Goal: Information Seeking & Learning: Learn about a topic

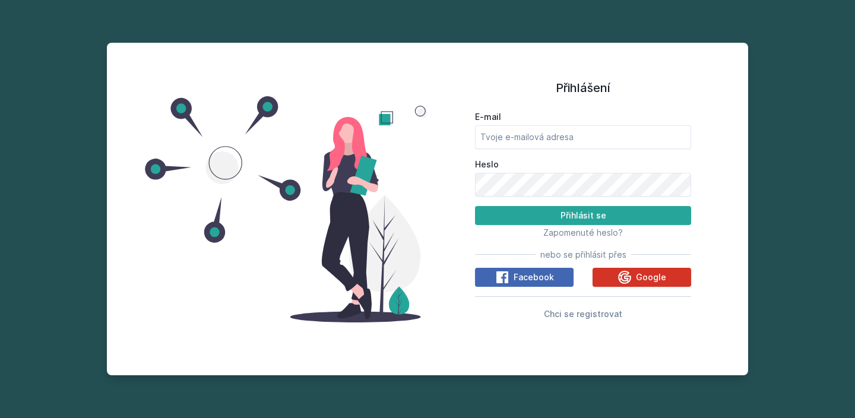
click at [605, 275] on button "Google" at bounding box center [641, 277] width 99 height 19
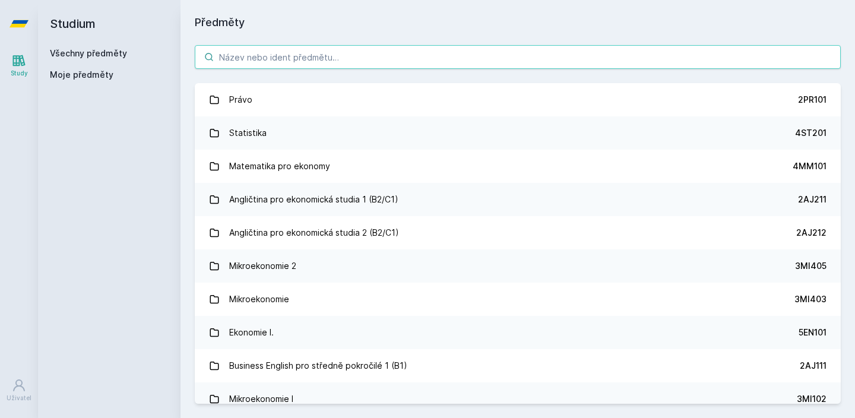
click at [472, 66] on input "search" at bounding box center [518, 57] width 646 height 24
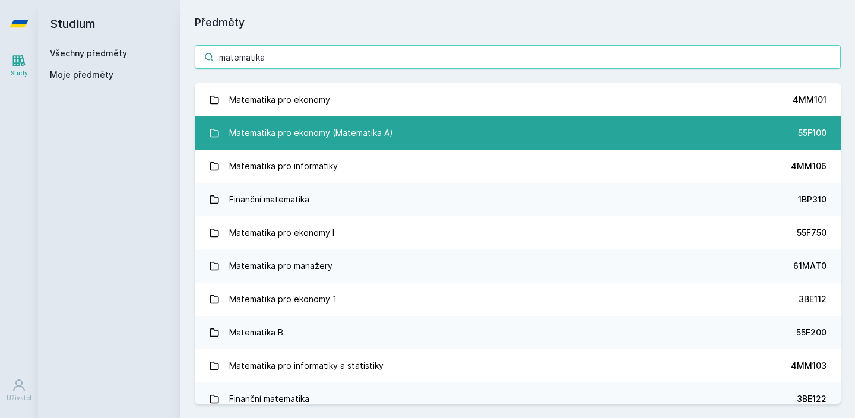
type input "matematika"
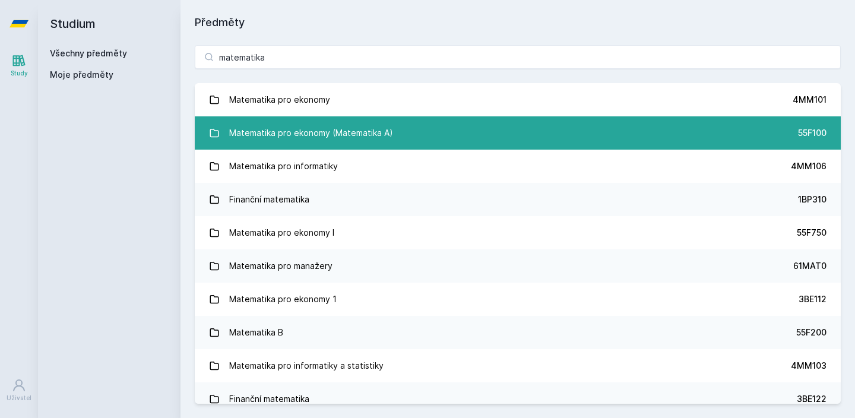
click at [366, 132] on div "Matematika pro ekonomy (Matematika A)" at bounding box center [311, 133] width 164 height 24
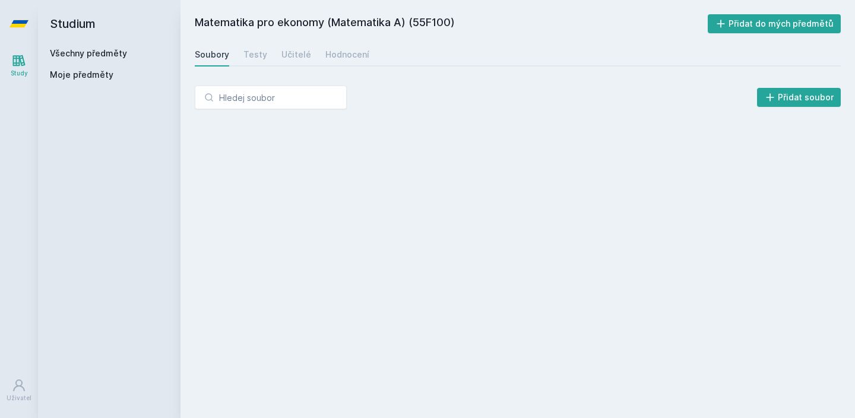
click at [345, 66] on div "Soubory Testy Učitelé Hodnocení" at bounding box center [518, 55] width 646 height 24
click at [348, 55] on div "Hodnocení" at bounding box center [347, 55] width 44 height 12
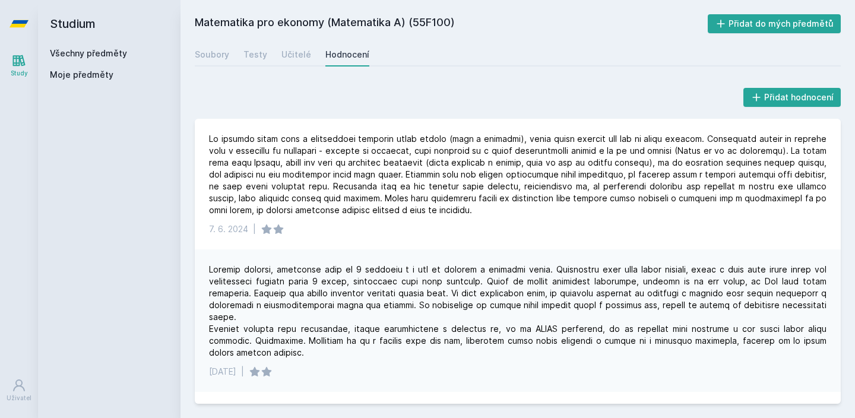
click at [100, 58] on div "Všechny předměty" at bounding box center [109, 53] width 119 height 12
click at [100, 56] on link "Všechny předměty" at bounding box center [88, 53] width 77 height 10
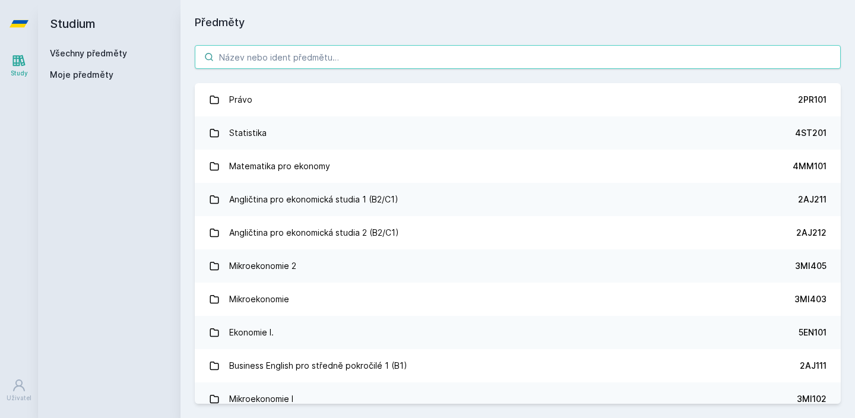
click at [262, 49] on input "search" at bounding box center [518, 57] width 646 height 24
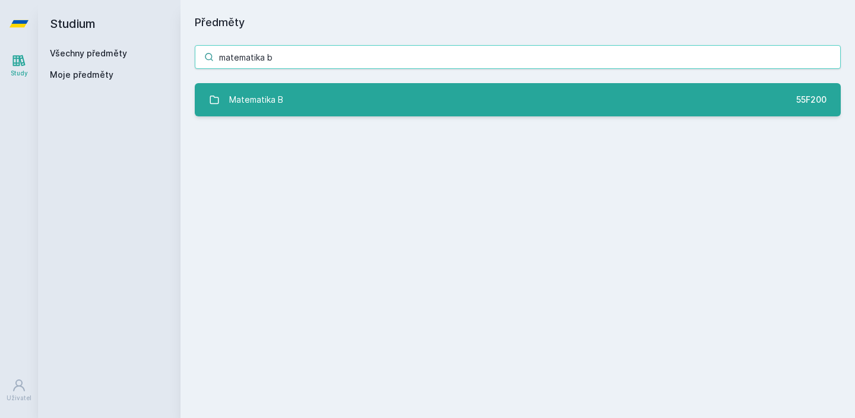
type input "matematika b"
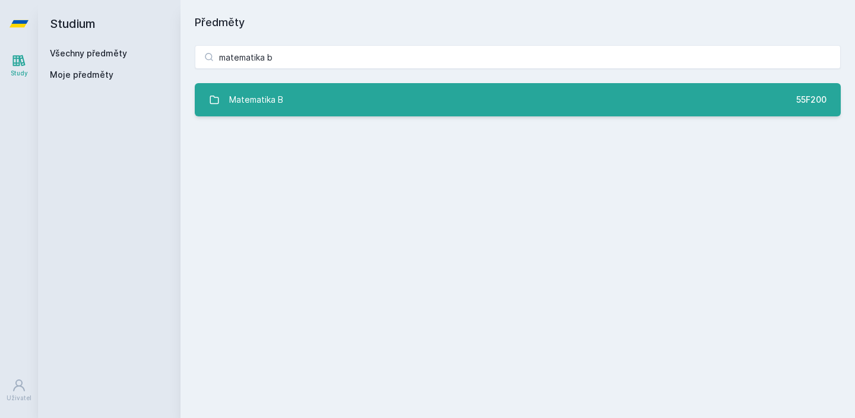
click at [223, 88] on link "Matematika B 55F200" at bounding box center [518, 99] width 646 height 33
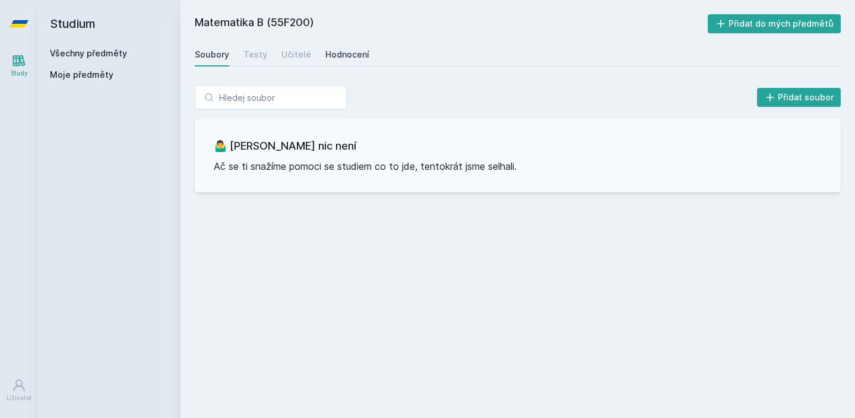
click at [342, 53] on div "Hodnocení" at bounding box center [347, 55] width 44 height 12
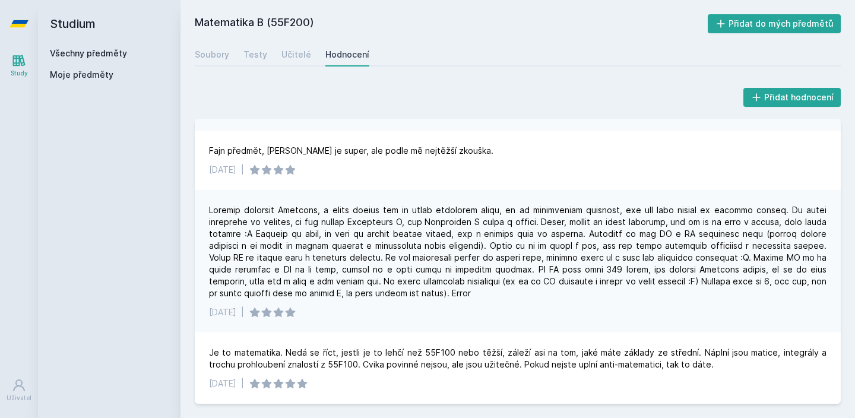
click at [91, 61] on div "Všechny předměty Moje předměty" at bounding box center [109, 66] width 119 height 38
click at [88, 59] on div "Všechny předměty" at bounding box center [109, 53] width 119 height 12
click at [86, 54] on link "Všechny předměty" at bounding box center [88, 53] width 77 height 10
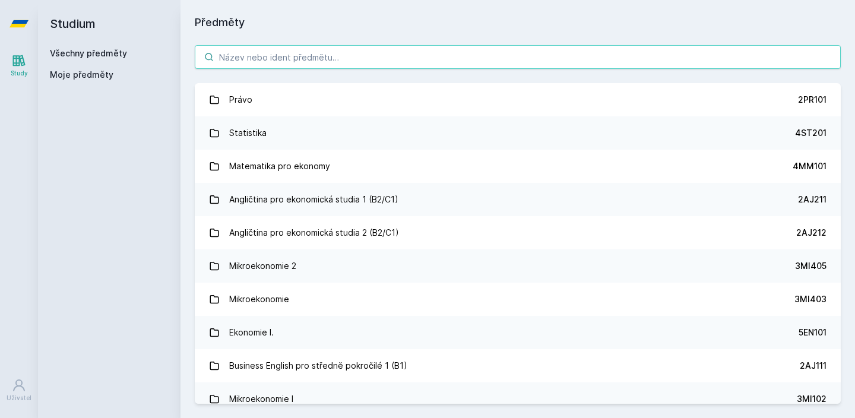
click at [217, 52] on input "search" at bounding box center [518, 57] width 646 height 24
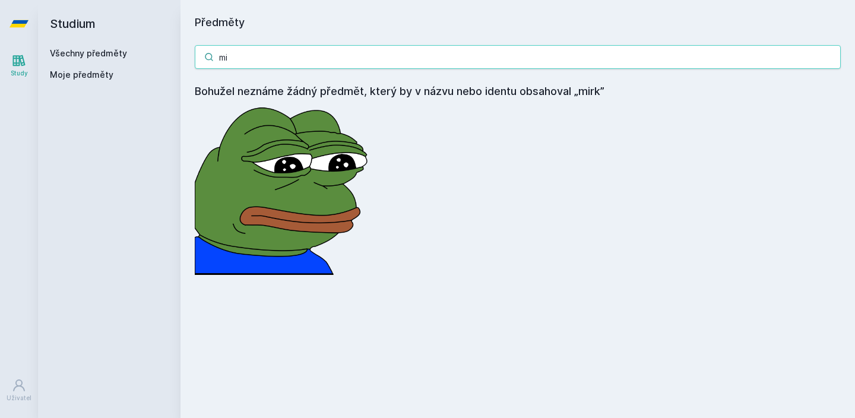
type input "m"
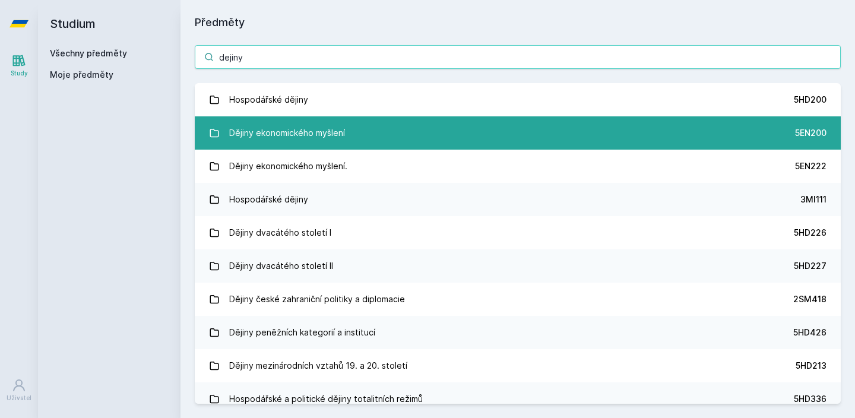
type input "dejiny"
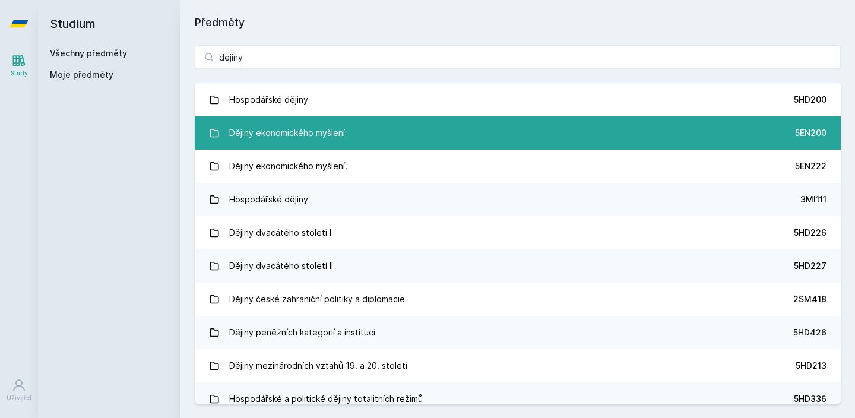
click at [244, 132] on div "Dějiny ekonomického myšlení" at bounding box center [287, 133] width 116 height 24
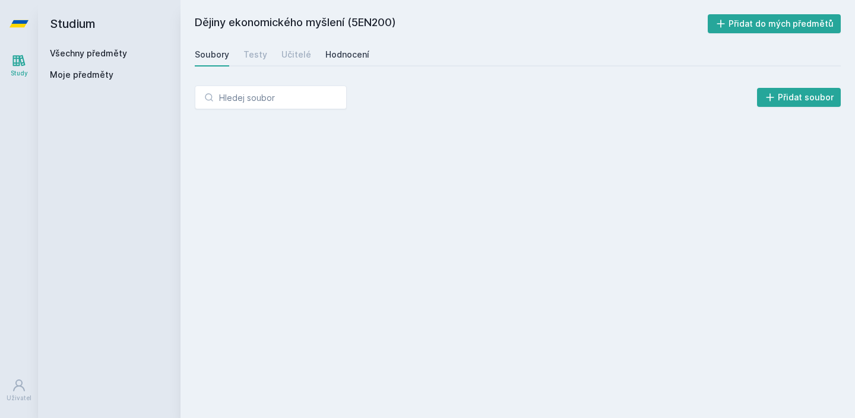
click at [341, 59] on div "Hodnocení" at bounding box center [347, 55] width 44 height 12
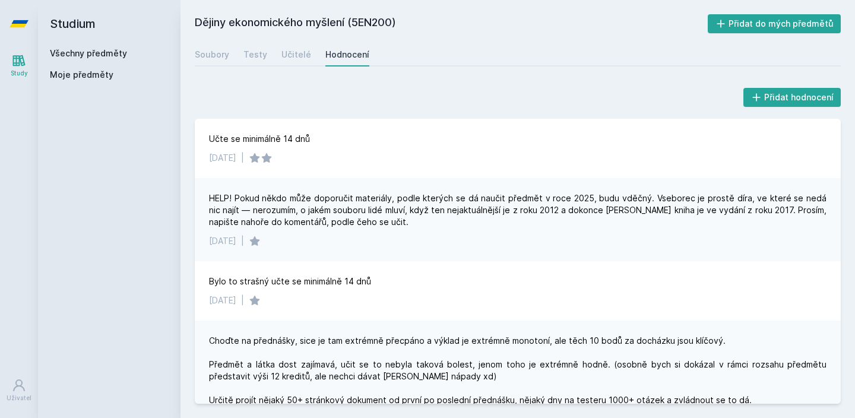
click at [77, 47] on h2 "Studium" at bounding box center [109, 23] width 119 height 47
click at [158, 55] on div "Všechny předměty" at bounding box center [109, 53] width 119 height 12
click at [128, 59] on div "Všechny předměty" at bounding box center [109, 53] width 119 height 12
click at [126, 58] on div "Všechny předměty" at bounding box center [109, 53] width 119 height 12
click at [118, 55] on link "Všechny předměty" at bounding box center [88, 53] width 77 height 10
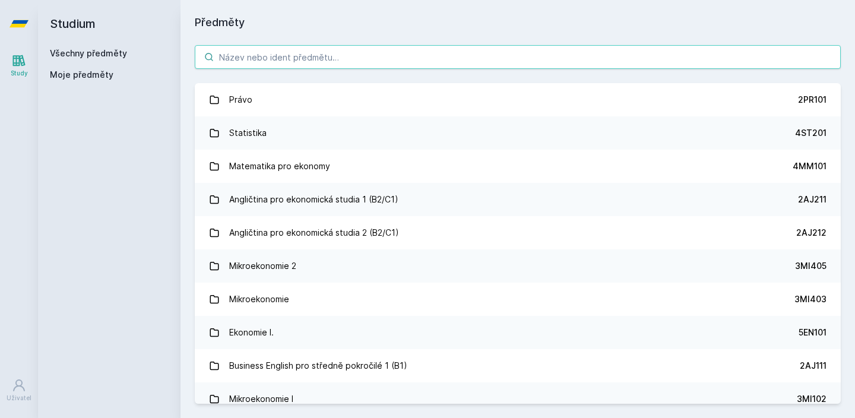
click at [236, 53] on input "search" at bounding box center [518, 57] width 646 height 24
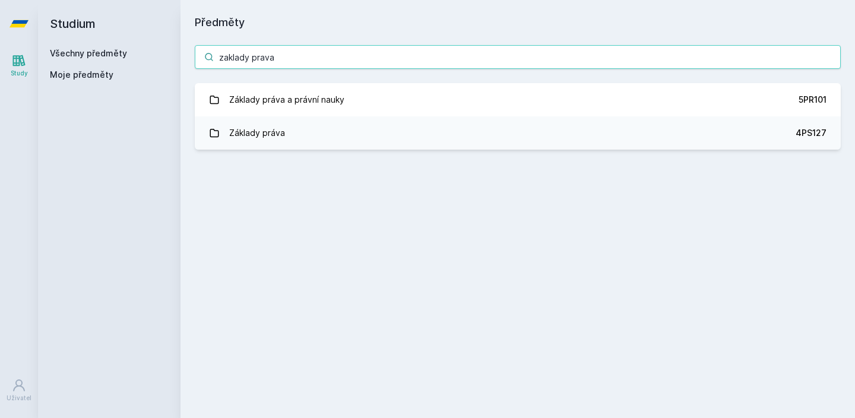
type input "zaklady prava"
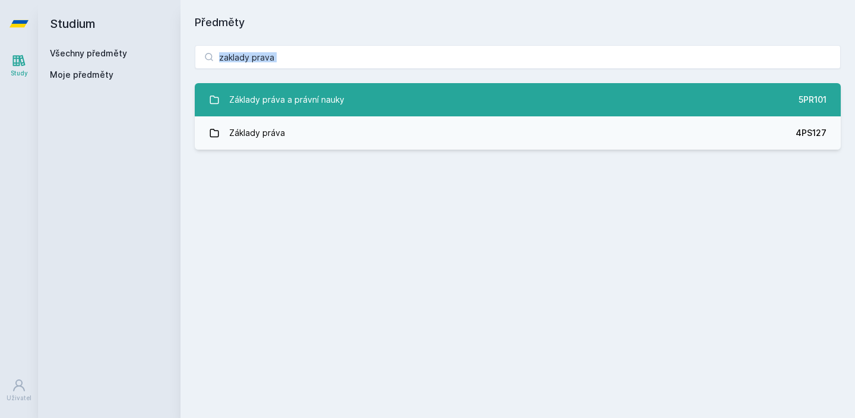
drag, startPoint x: 261, startPoint y: 74, endPoint x: 261, endPoint y: 92, distance: 18.4
click at [261, 82] on div "zaklady prava Základy práva a právní nauky 5PR101 Základy práva 4PS127 Jejda, n…" at bounding box center [517, 97] width 674 height 133
click at [261, 95] on div "Základy práva a právní nauky" at bounding box center [286, 100] width 115 height 24
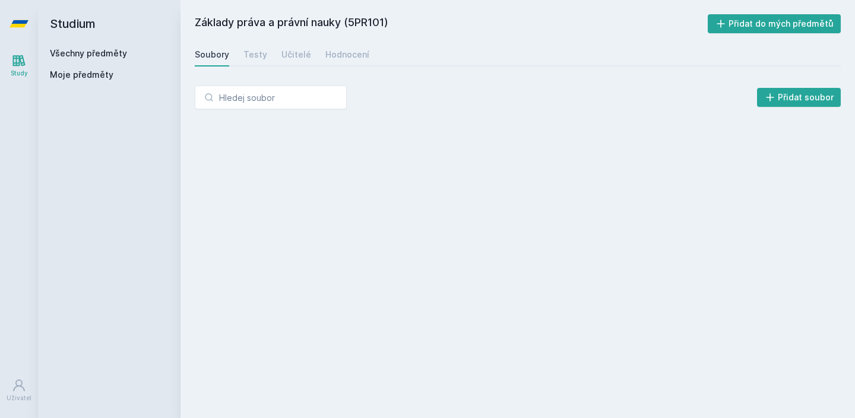
click at [351, 41] on div "Základy práva a právní nauky (5PR101) Přidat do mých předmětů [GEOGRAPHIC_DATA]…" at bounding box center [518, 208] width 646 height 389
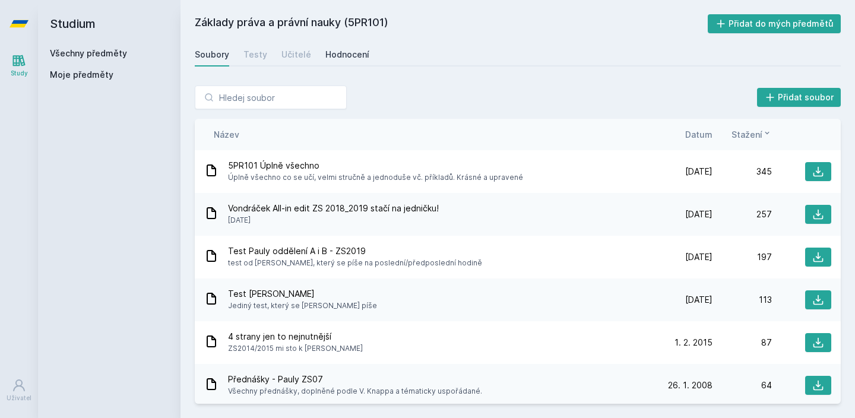
click at [351, 43] on link "Hodnocení" at bounding box center [347, 55] width 44 height 24
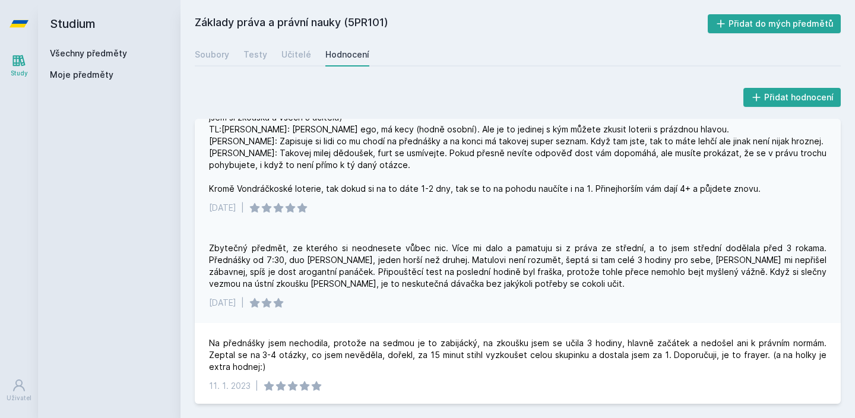
scroll to position [38, 0]
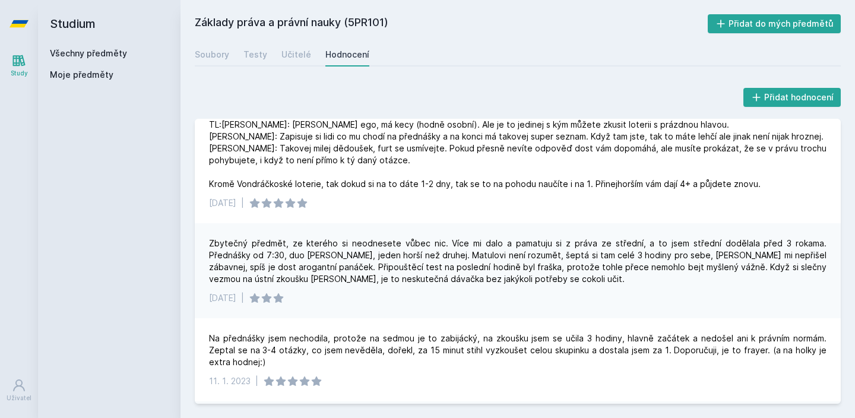
click at [76, 40] on h2 "Studium" at bounding box center [109, 23] width 119 height 47
click at [76, 47] on h2 "Studium" at bounding box center [109, 23] width 119 height 47
click at [76, 47] on div "Všechny předměty" at bounding box center [109, 53] width 119 height 12
click at [76, 52] on link "Všechny předměty" at bounding box center [88, 53] width 77 height 10
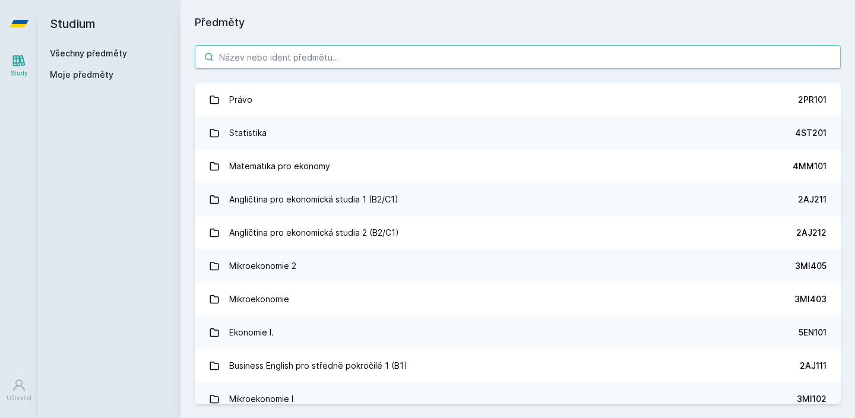
click at [217, 53] on input "search" at bounding box center [518, 57] width 646 height 24
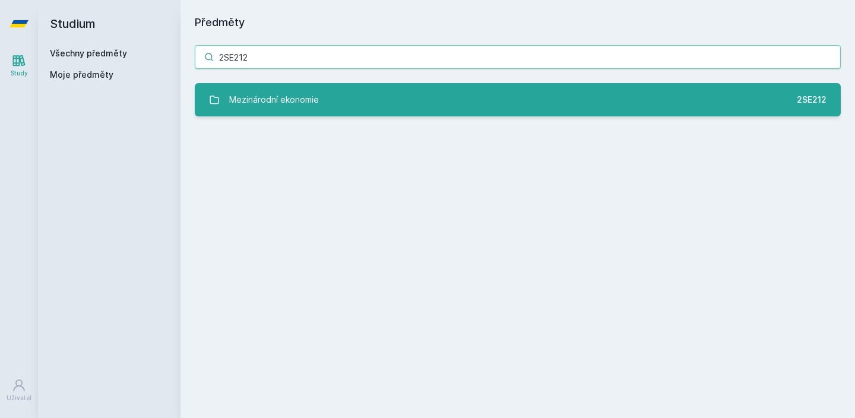
type input "2SE212"
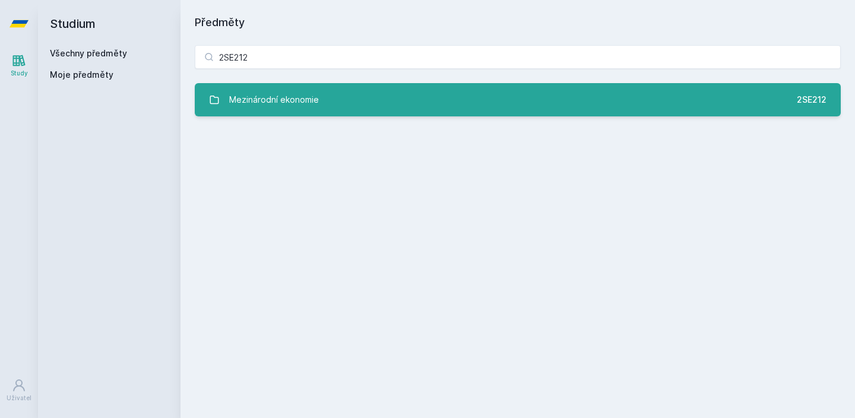
click at [442, 103] on link "Mezinárodní ekonomie 2SE212" at bounding box center [518, 99] width 646 height 33
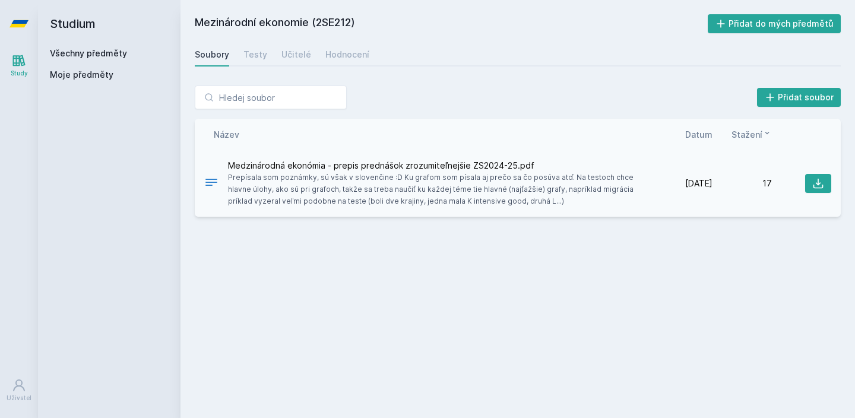
click at [820, 198] on div "Medzinárodná ekonómia - prepis prednášok zrozumiteľnejšie ZS2024-25.pdf Prepísa…" at bounding box center [518, 183] width 646 height 66
click at [818, 184] on icon at bounding box center [818, 184] width 10 height 10
click at [316, 42] on div "Mezinárodní ekonomie (2SE212) Přidat do mých předmětů [GEOGRAPHIC_DATA] Testy U…" at bounding box center [518, 208] width 646 height 389
click at [316, 49] on div "Soubory Testy Učitelé Hodnocení" at bounding box center [518, 55] width 646 height 24
click at [317, 50] on div "Soubory Testy Učitelé Hodnocení" at bounding box center [518, 55] width 646 height 24
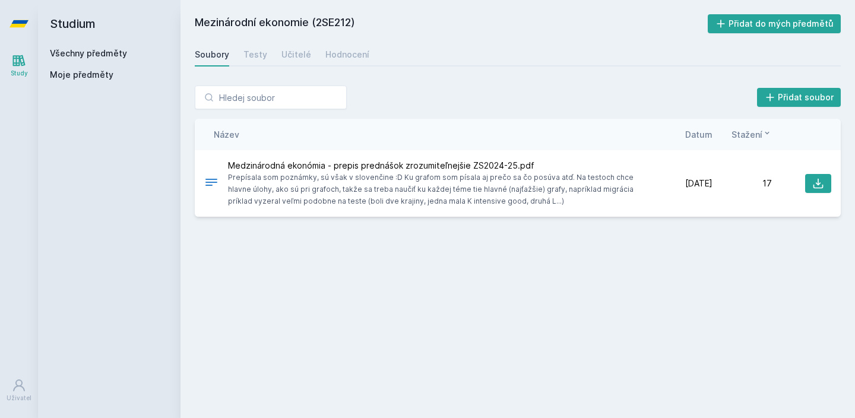
click at [317, 50] on div "Soubory Testy Učitelé Hodnocení" at bounding box center [518, 55] width 646 height 24
click at [318, 50] on div "Soubory Testy Učitelé Hodnocení" at bounding box center [518, 55] width 646 height 24
click at [328, 50] on div "Hodnocení" at bounding box center [347, 55] width 44 height 12
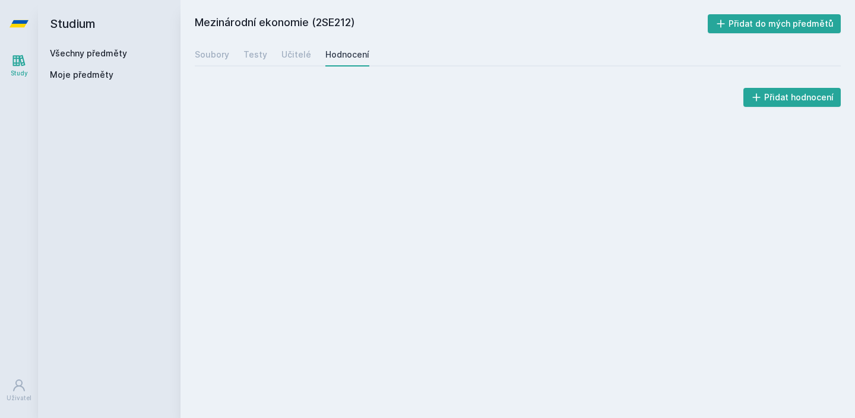
click at [392, 46] on div "Soubory Testy Učitelé Hodnocení" at bounding box center [518, 55] width 646 height 24
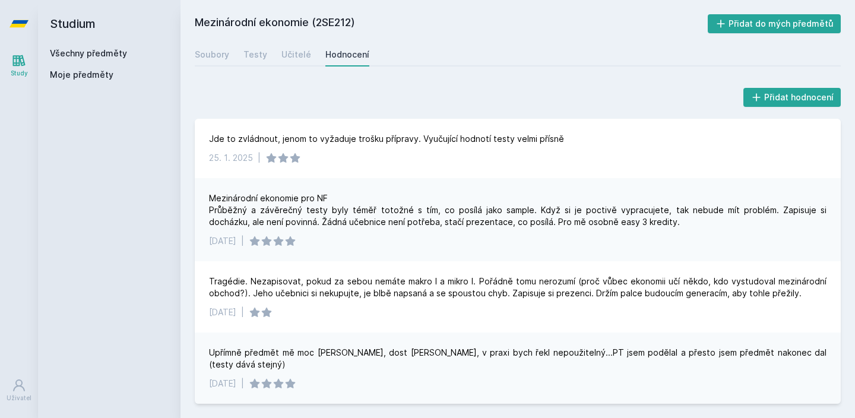
click at [118, 58] on div "Všechny předměty" at bounding box center [109, 53] width 119 height 12
click at [118, 56] on link "Všechny předměty" at bounding box center [88, 53] width 77 height 10
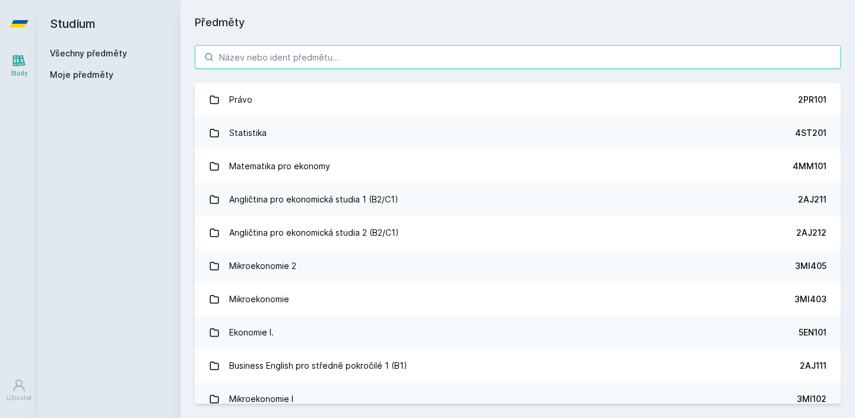
click at [246, 50] on input "search" at bounding box center [518, 57] width 646 height 24
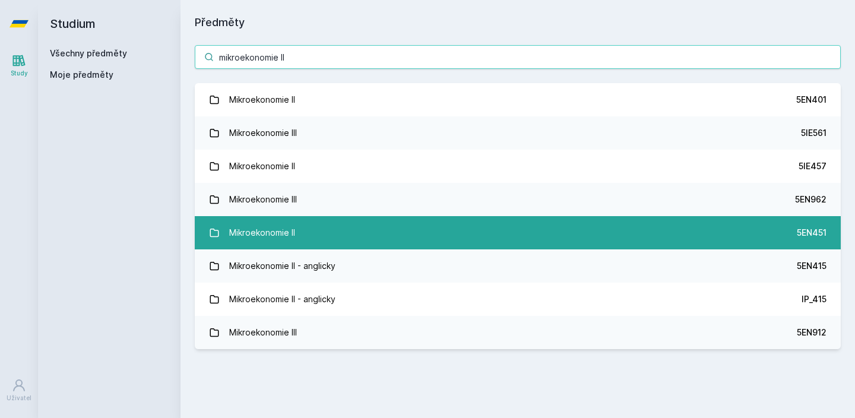
type input "mikroekonomie II"
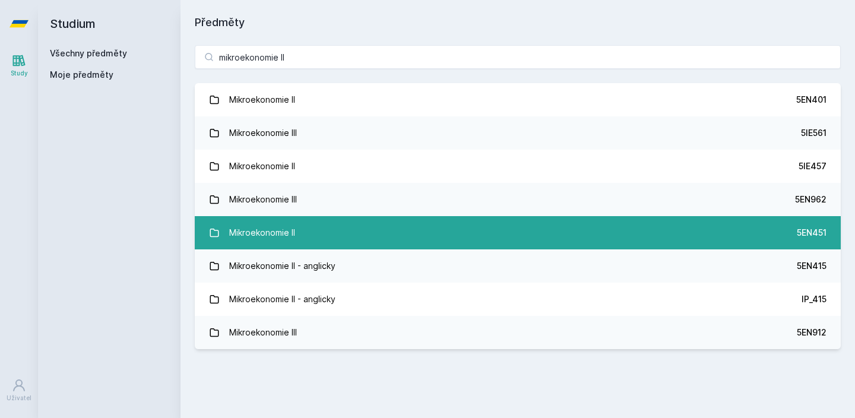
click at [268, 217] on link "Mikroekonomie II 5EN451" at bounding box center [518, 232] width 646 height 33
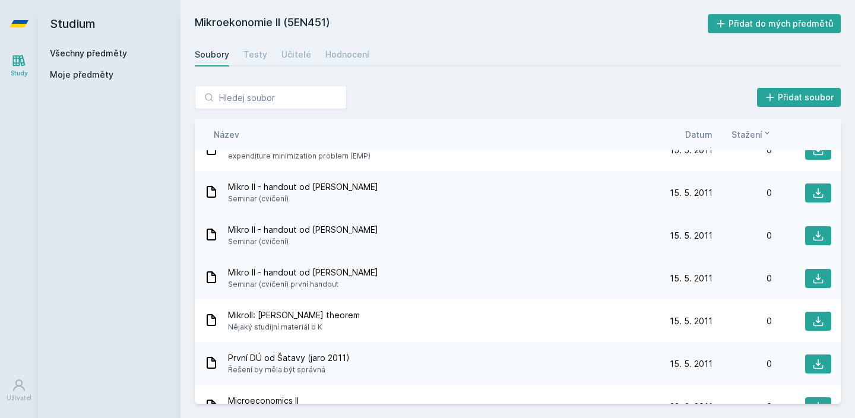
scroll to position [697, 0]
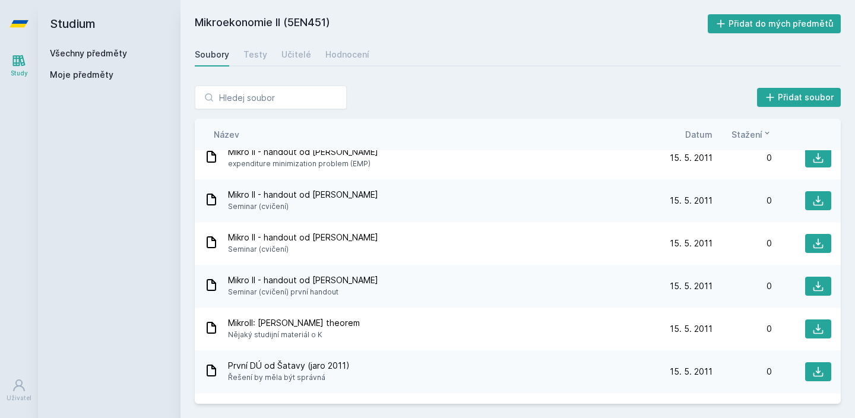
click at [686, 144] on div "Název Datum Stažení" at bounding box center [518, 134] width 646 height 31
click at [702, 135] on span "Datum" at bounding box center [698, 134] width 27 height 12
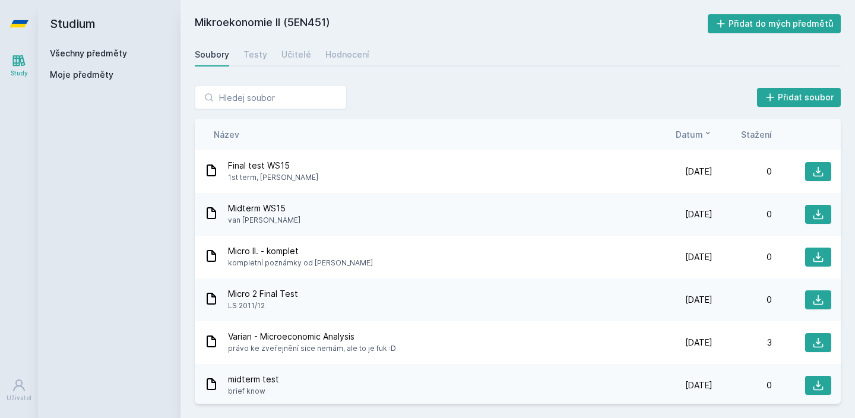
scroll to position [0, 0]
click at [341, 47] on link "Hodnocení" at bounding box center [347, 55] width 44 height 24
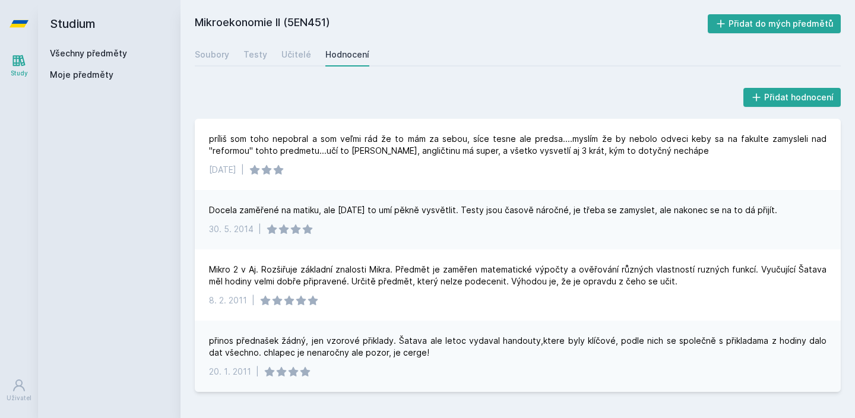
click at [77, 51] on link "Všechny předměty" at bounding box center [88, 53] width 77 height 10
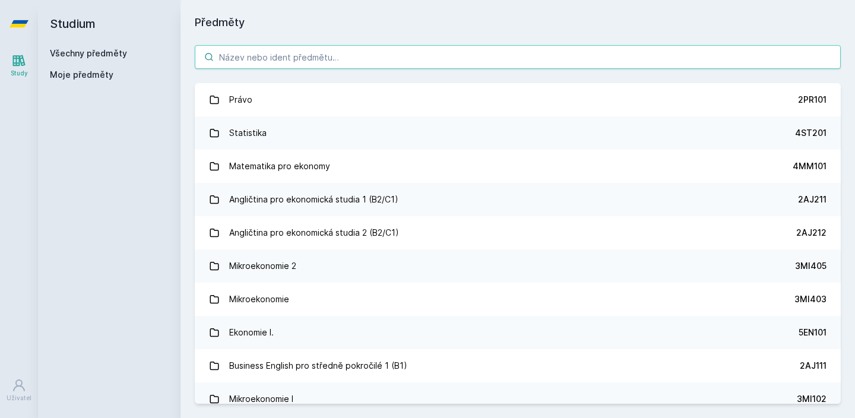
click at [281, 61] on input "search" at bounding box center [518, 57] width 646 height 24
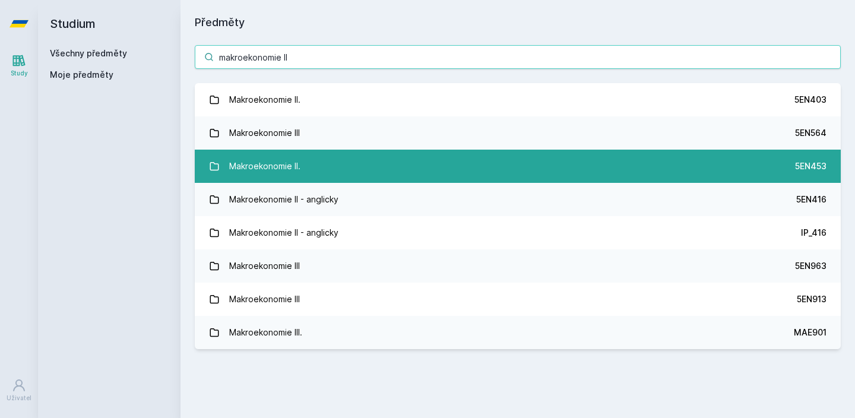
type input "makroekonomie II"
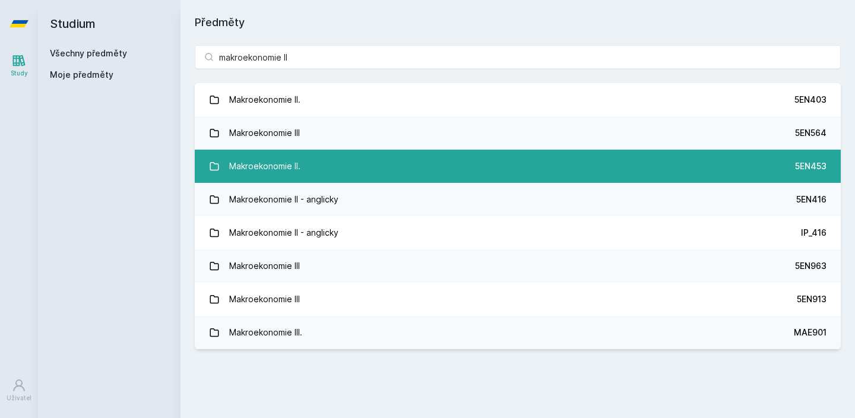
click at [326, 173] on link "Makroekonomie II. 5EN453" at bounding box center [518, 166] width 646 height 33
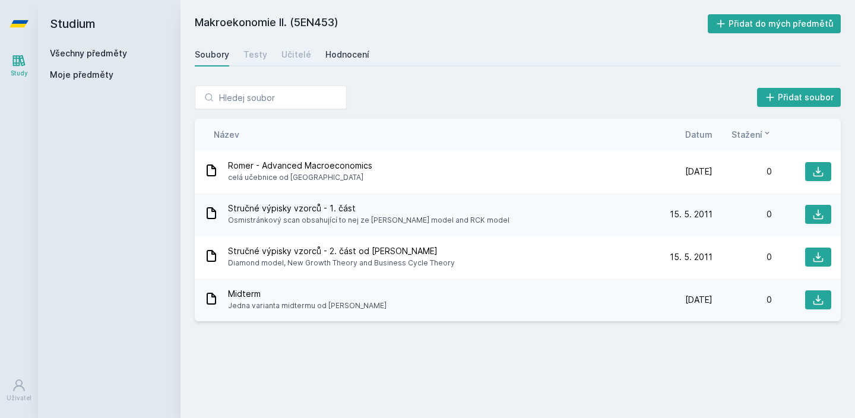
click at [325, 45] on link "Hodnocení" at bounding box center [347, 55] width 44 height 24
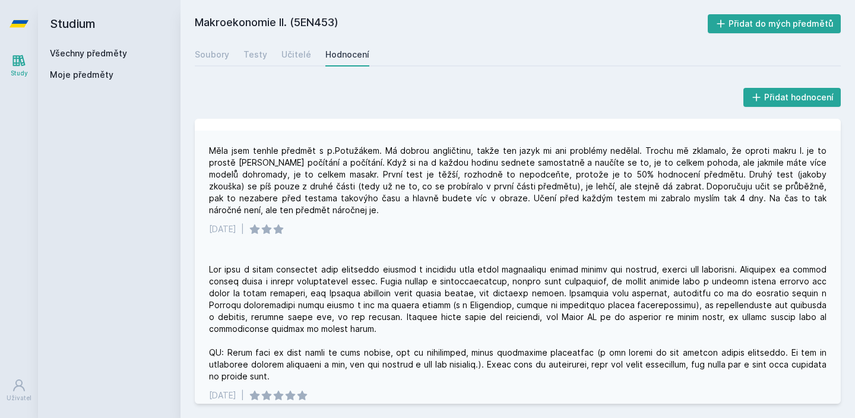
scroll to position [153, 0]
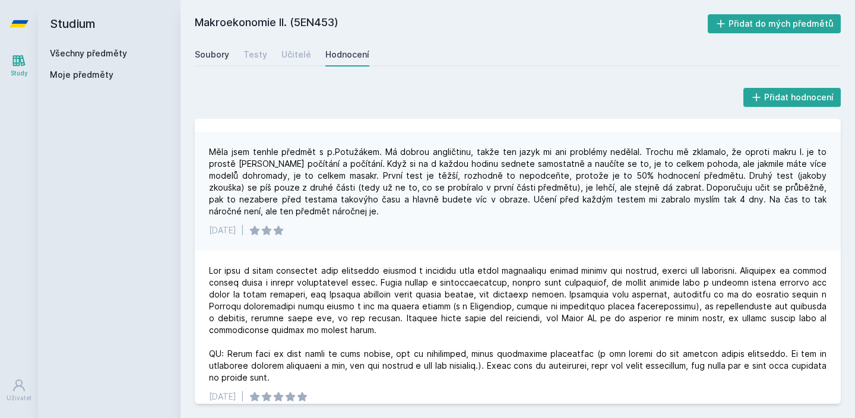
click at [209, 47] on link "Soubory" at bounding box center [212, 55] width 34 height 24
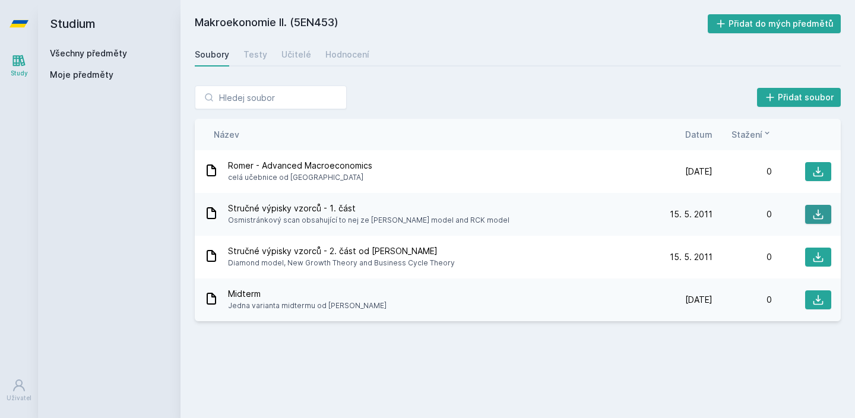
click at [811, 212] on button at bounding box center [818, 214] width 26 height 19
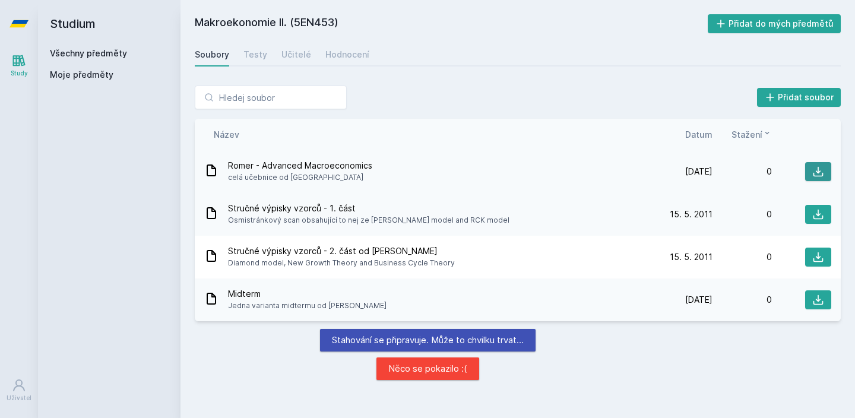
click at [808, 177] on button at bounding box center [818, 171] width 26 height 19
click at [70, 55] on link "Všechny předměty" at bounding box center [88, 53] width 77 height 10
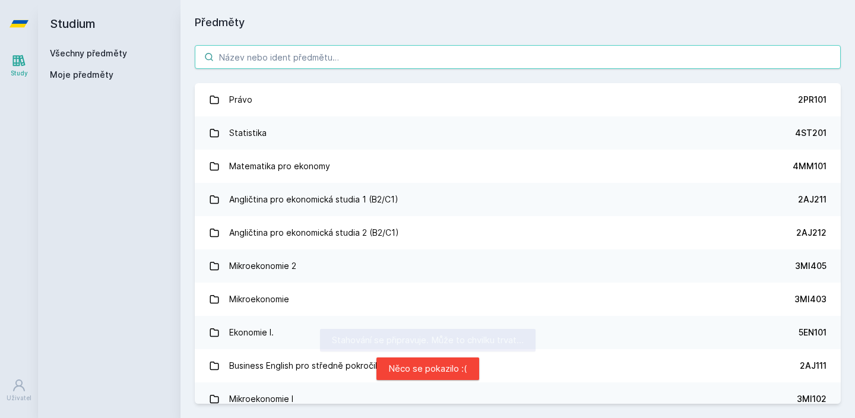
click at [222, 63] on input "search" at bounding box center [518, 57] width 646 height 24
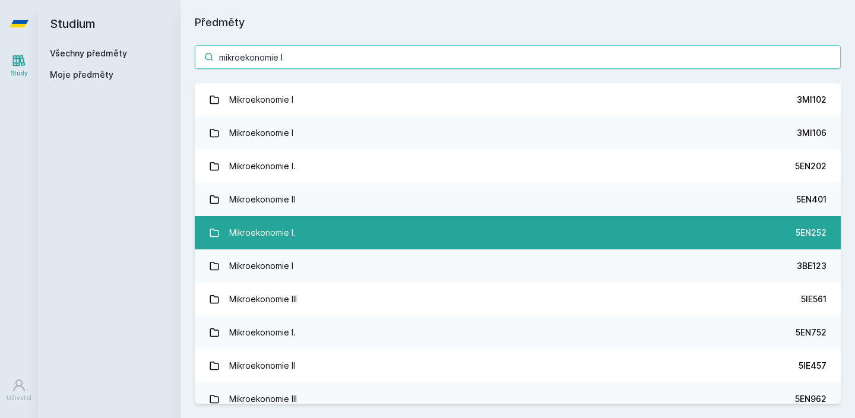
type input "mikroekonomie I"
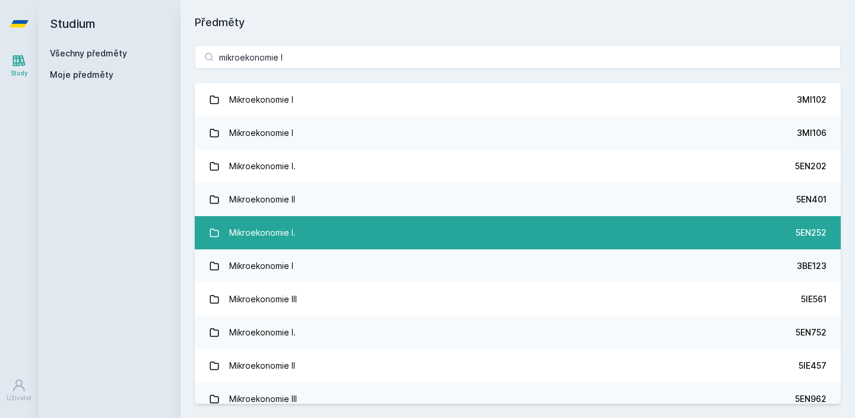
click at [269, 239] on div "Mikroekonomie I." at bounding box center [262, 233] width 66 height 24
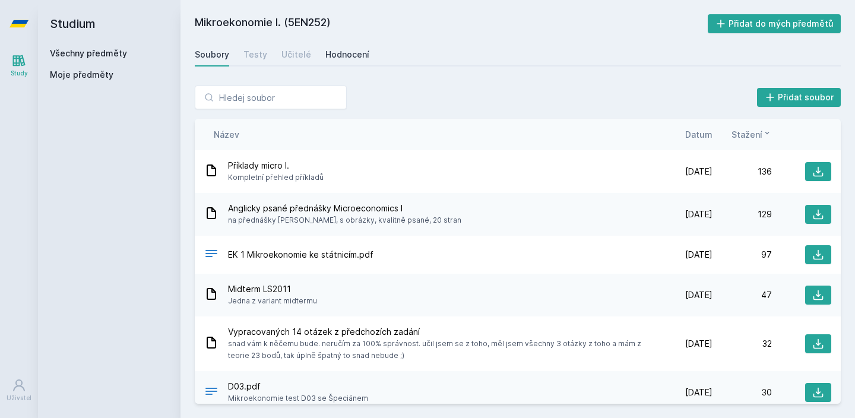
click at [350, 58] on div "Hodnocení" at bounding box center [347, 55] width 44 height 12
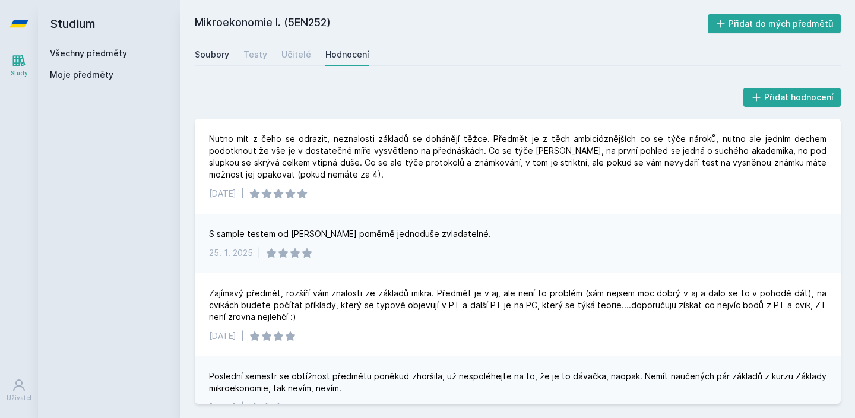
click at [212, 62] on link "Soubory" at bounding box center [212, 55] width 34 height 24
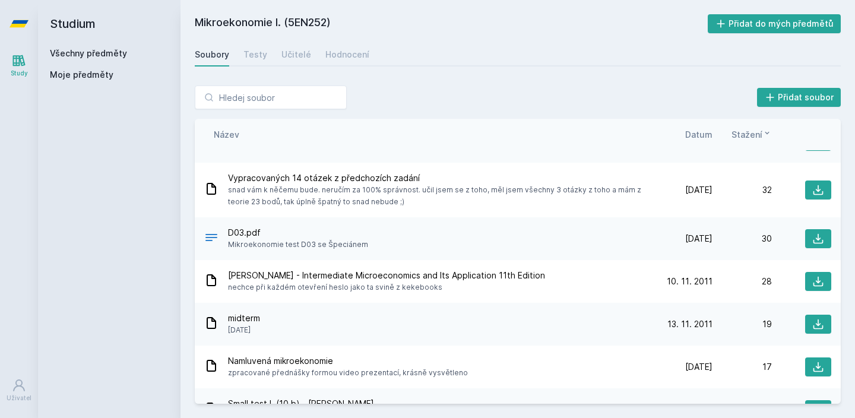
scroll to position [154, 0]
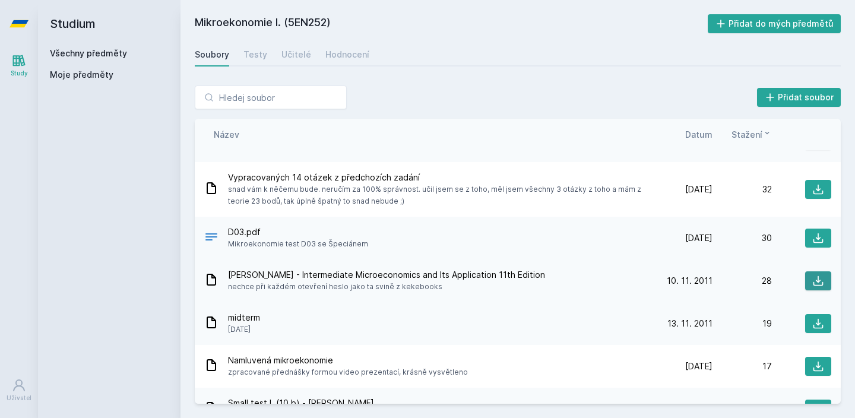
click at [819, 276] on icon at bounding box center [818, 281] width 12 height 12
click at [107, 112] on div "Studium Všechny předměty Moje předměty" at bounding box center [109, 209] width 142 height 418
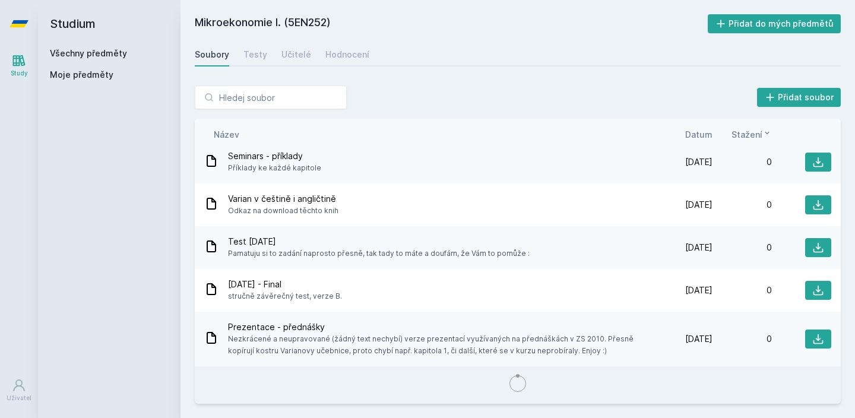
scroll to position [0, 0]
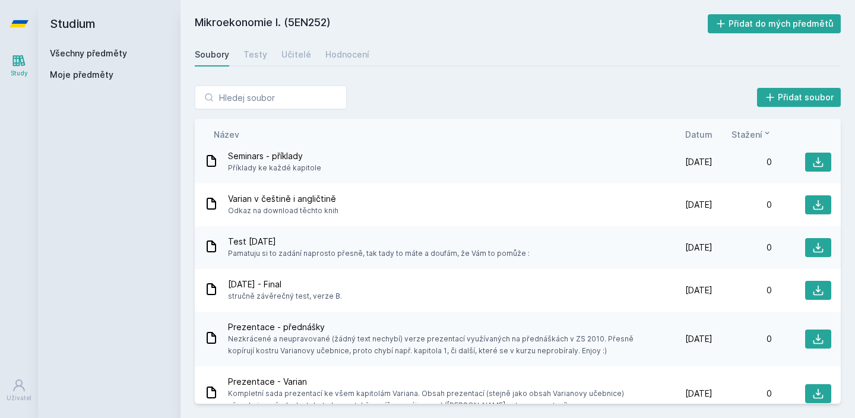
click at [693, 127] on div "Název Datum Stažení" at bounding box center [518, 134] width 646 height 31
click at [693, 131] on span "Datum" at bounding box center [698, 134] width 27 height 12
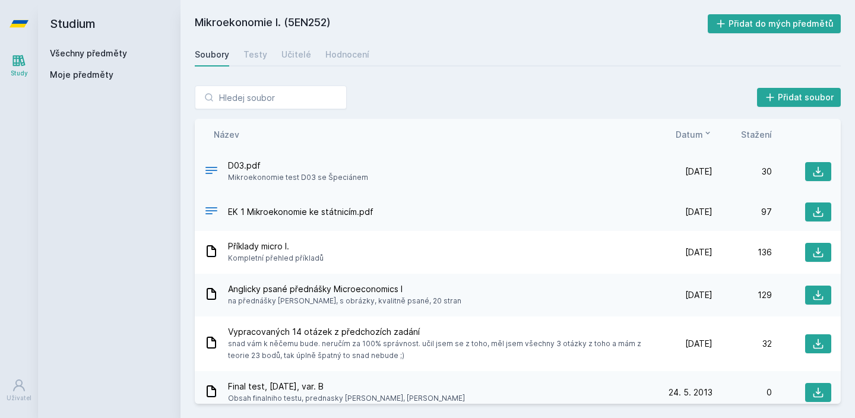
click at [819, 181] on div "D03.pdf Mikroekonomie test D03 se Špeciánem [DATE] [DATE] 30" at bounding box center [518, 171] width 646 height 43
click at [818, 180] on button at bounding box center [818, 171] width 26 height 19
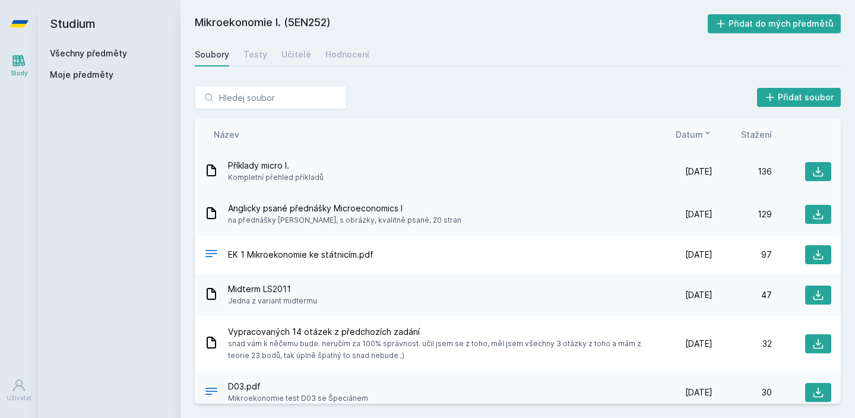
click at [599, 186] on div "Příklady micro I. Kompletní přehled příkladů [DATE] [DATE] 136" at bounding box center [518, 171] width 646 height 43
